Goal: Task Accomplishment & Management: Complete application form

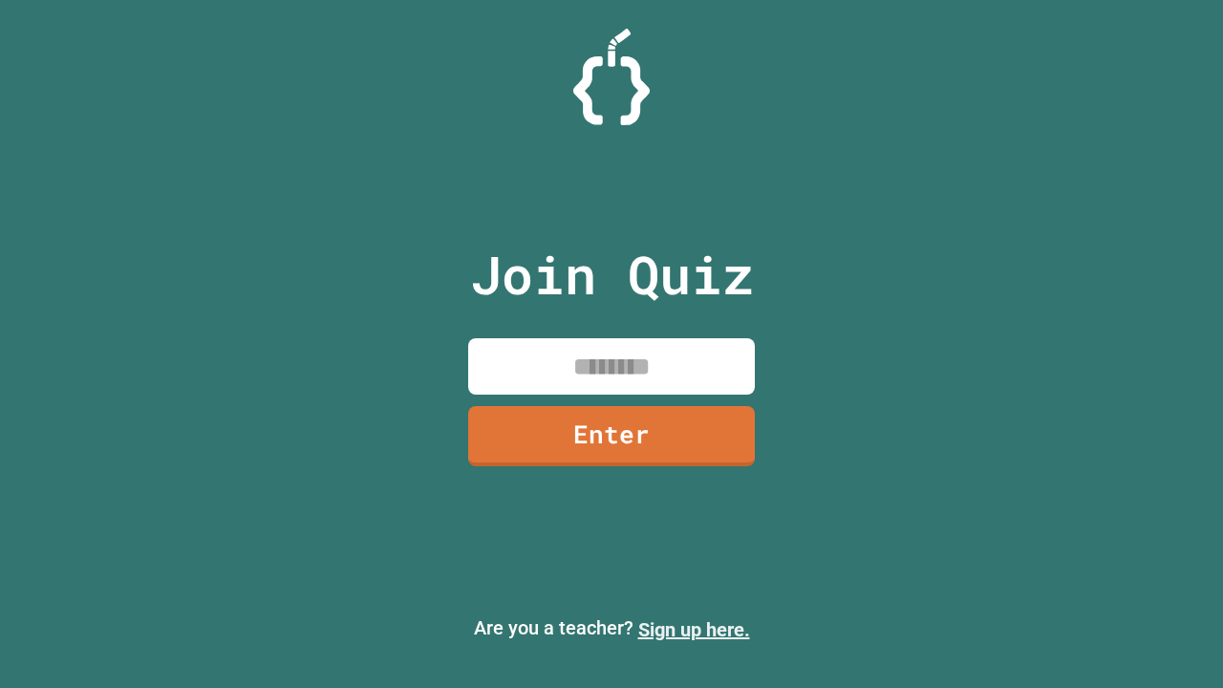
click at [694, 630] on link "Sign up here." at bounding box center [694, 629] width 112 height 23
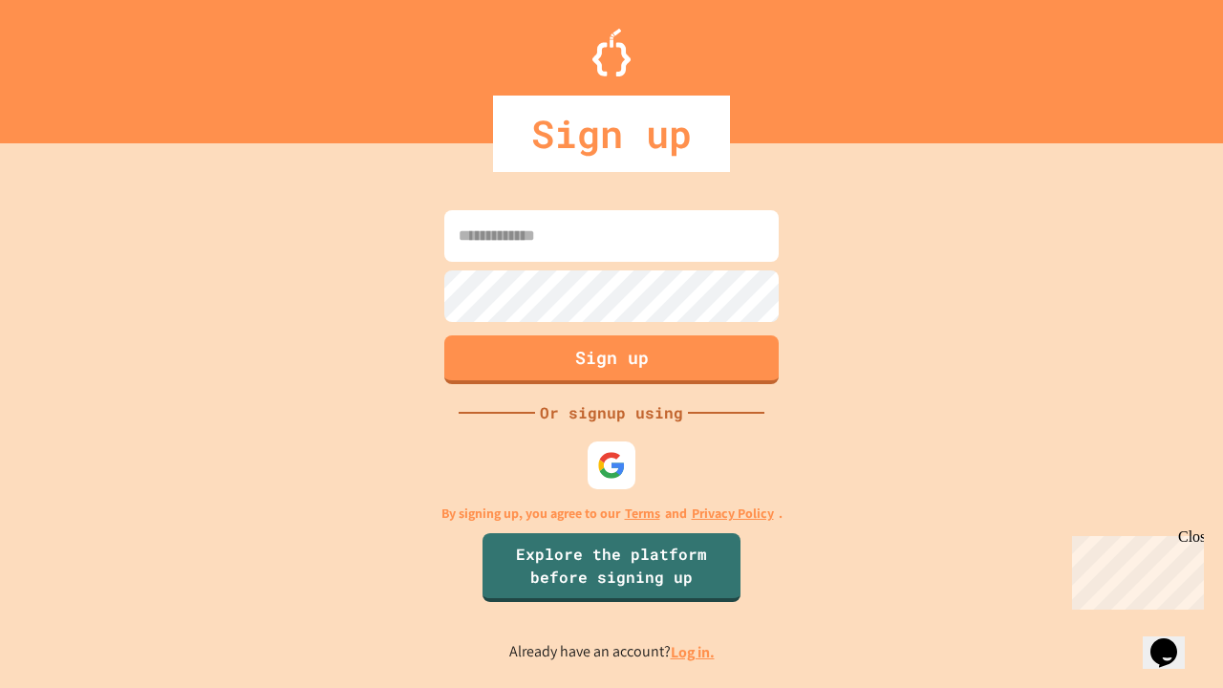
click at [694, 652] on link "Log in." at bounding box center [693, 652] width 44 height 20
